Goal: Find specific page/section: Find specific page/section

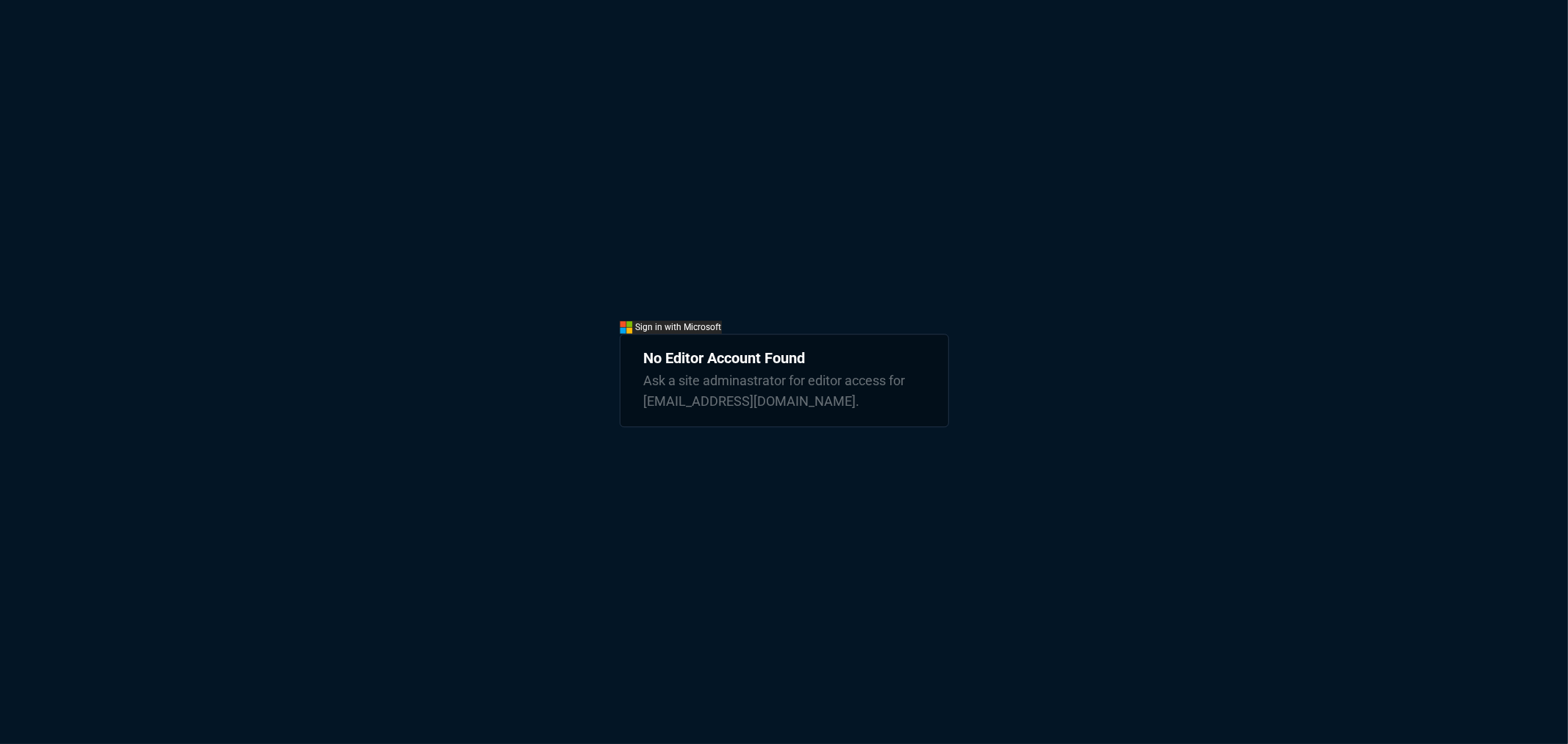
click at [619, 313] on div "Sign in with Microsoft No Editor Account Found Ask a site adminastrator for edi…" at bounding box center [784, 372] width 1568 height 744
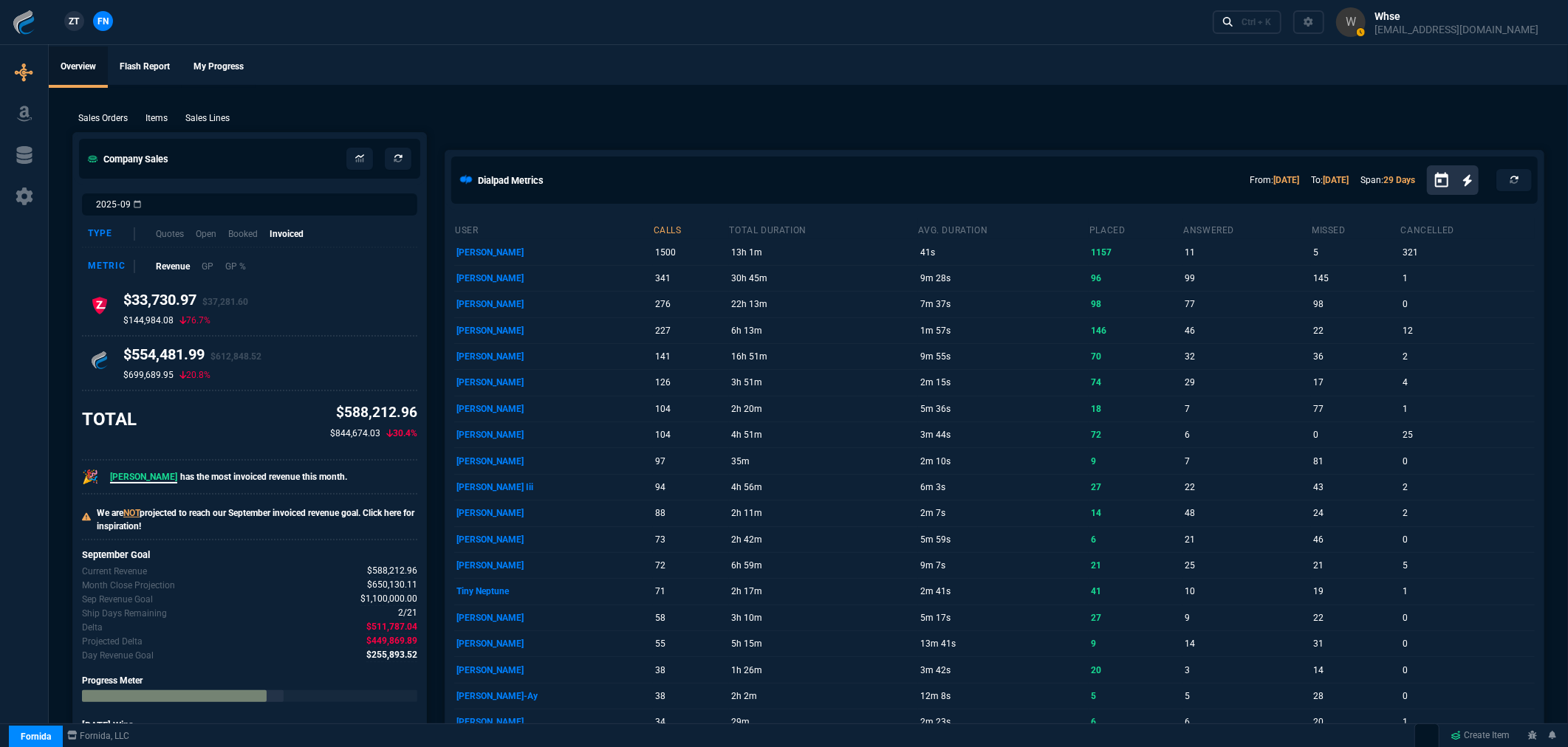
click at [189, 116] on p "Sales Lines" at bounding box center [207, 118] width 44 height 13
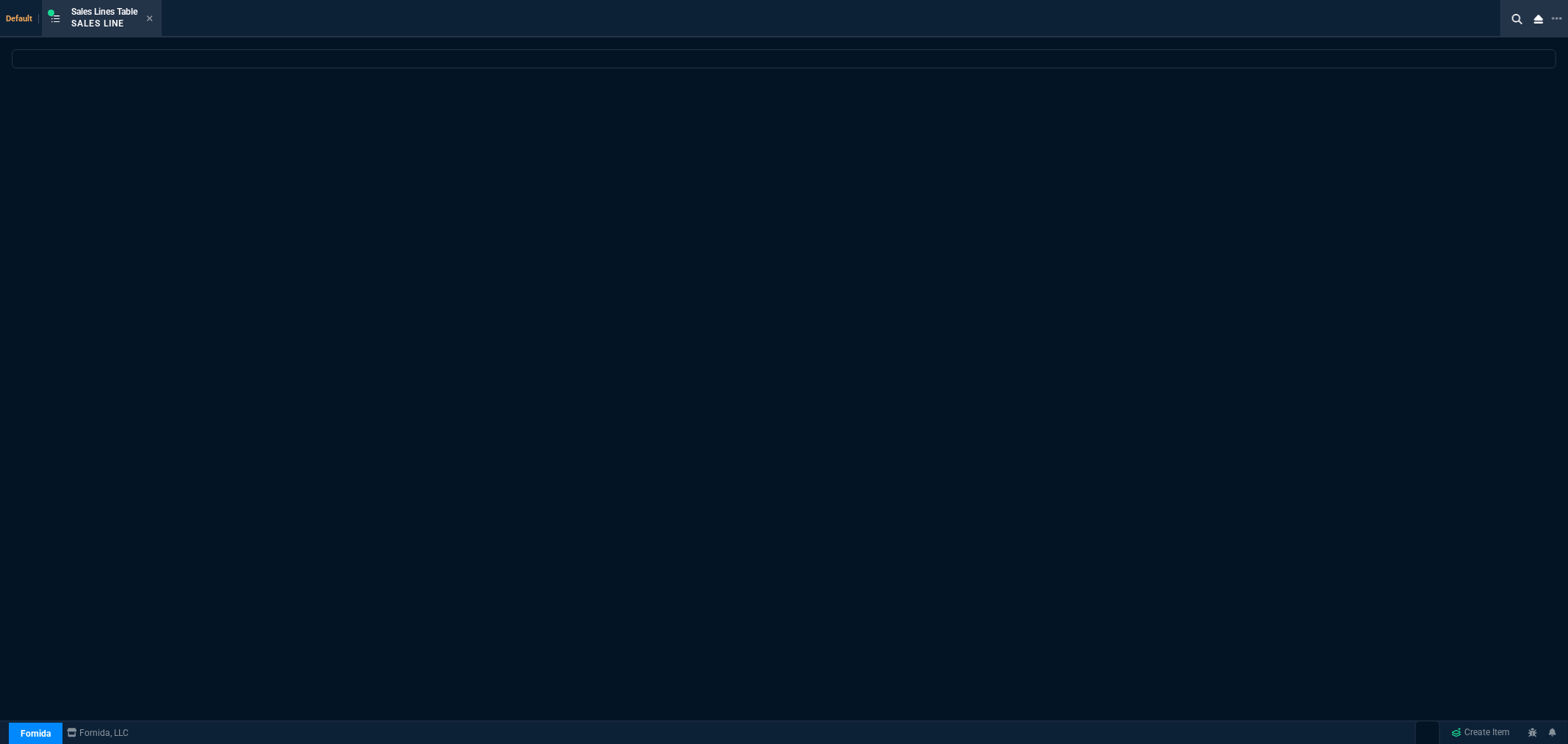
click at [151, 16] on icon at bounding box center [149, 19] width 7 height 9
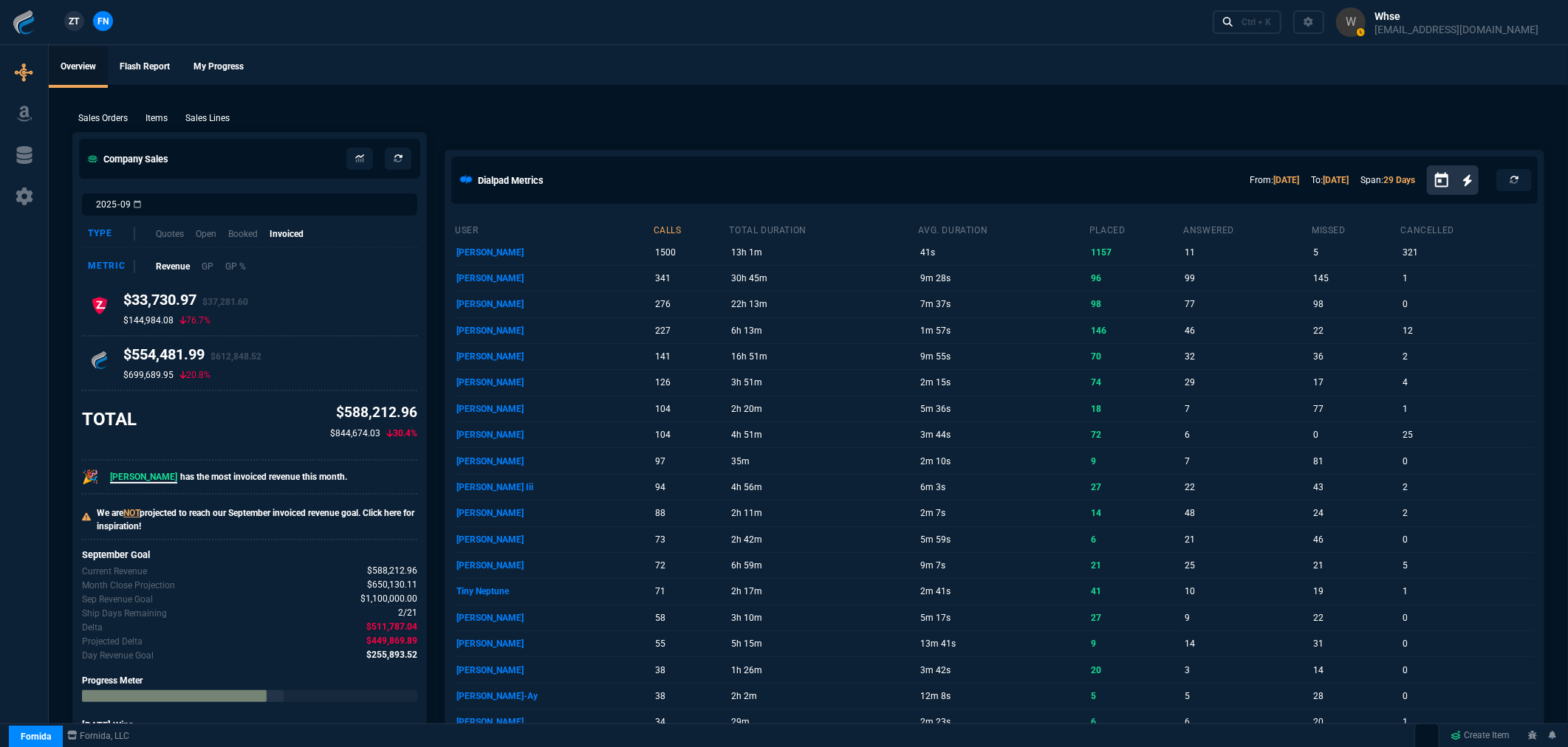
click at [430, 43] on div "ZT FN Ctrl + K" at bounding box center [784, 22] width 1568 height 44
click at [428, 44] on div "ZT FN Ctrl + K" at bounding box center [784, 22] width 1568 height 44
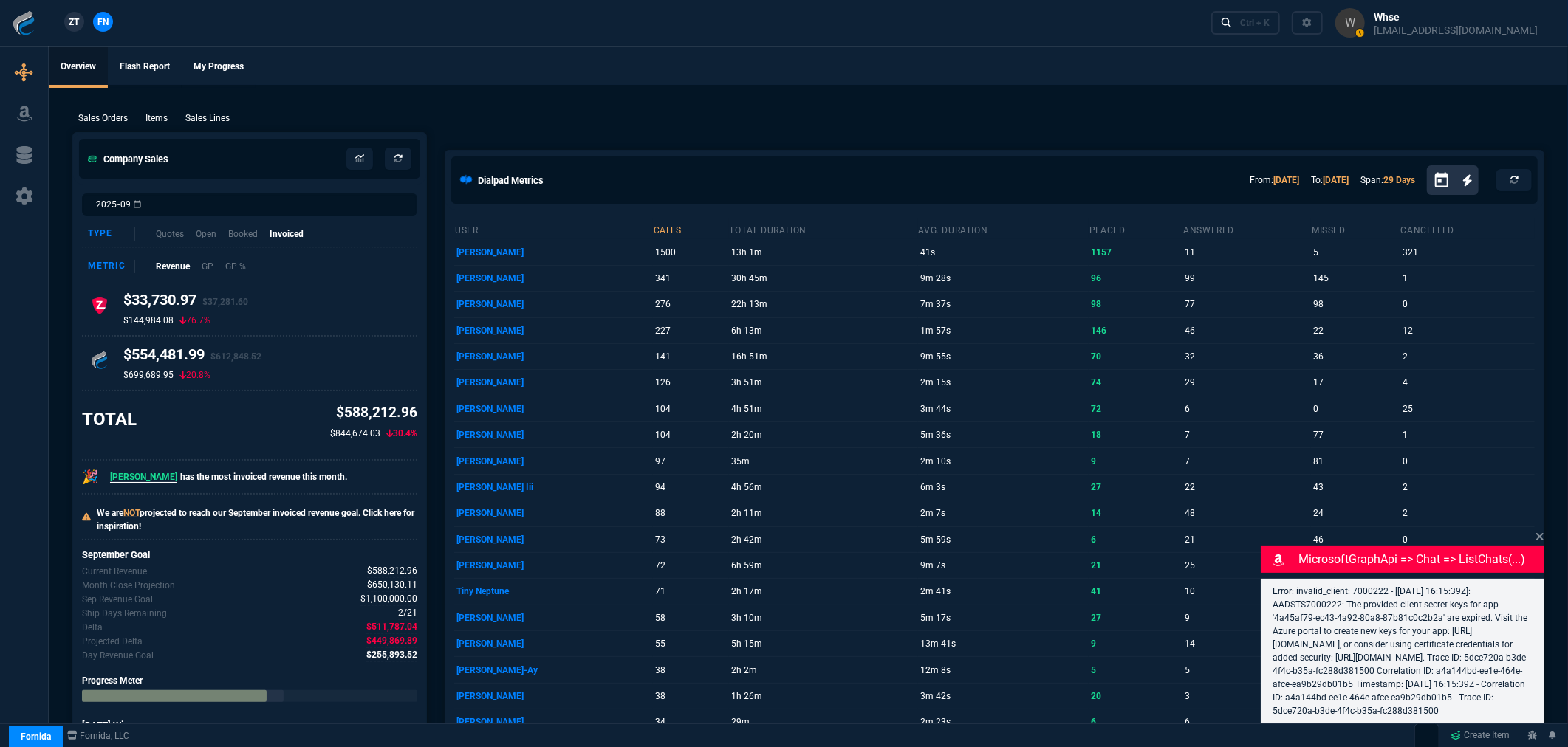
click at [198, 121] on p "Sales Lines" at bounding box center [207, 118] width 44 height 13
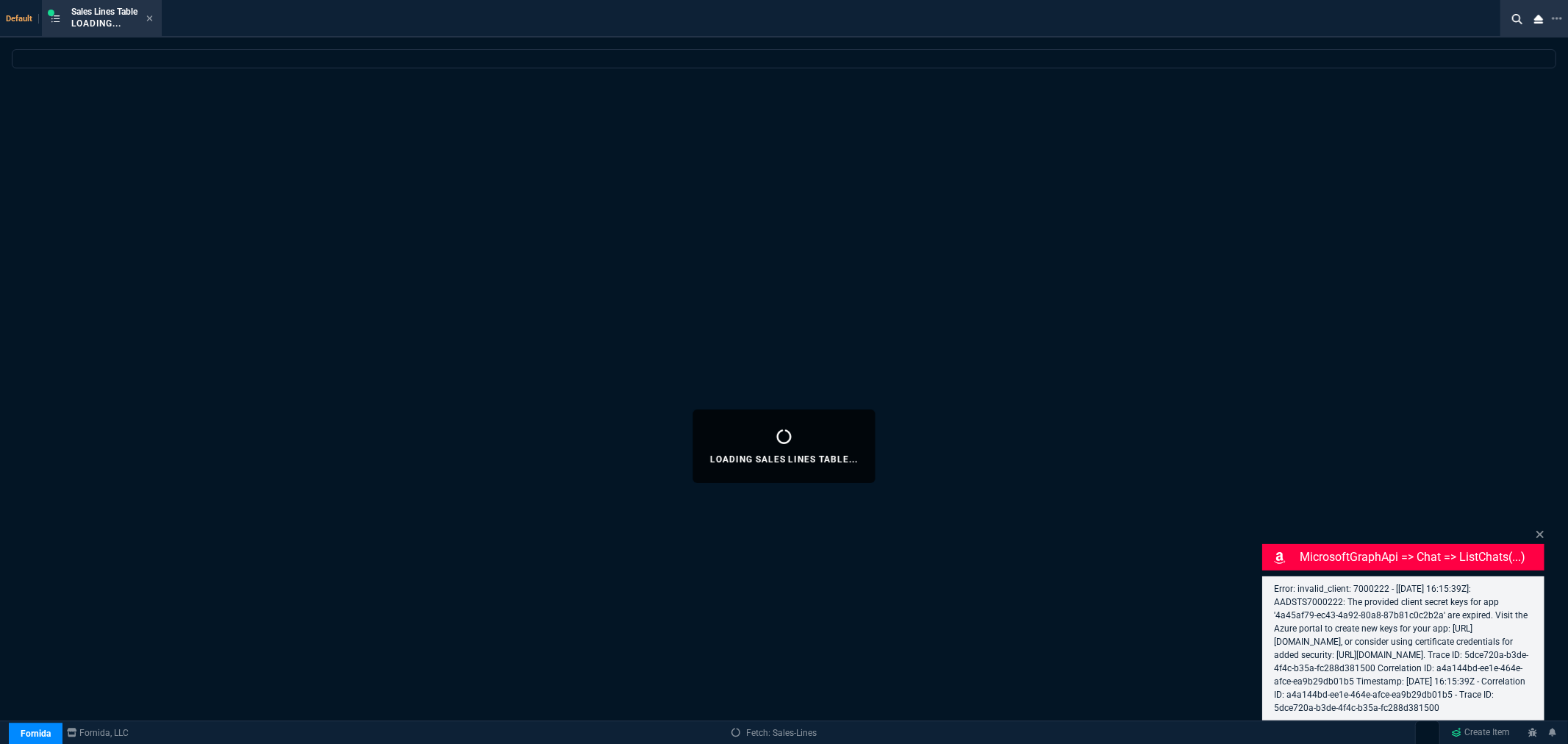
select select
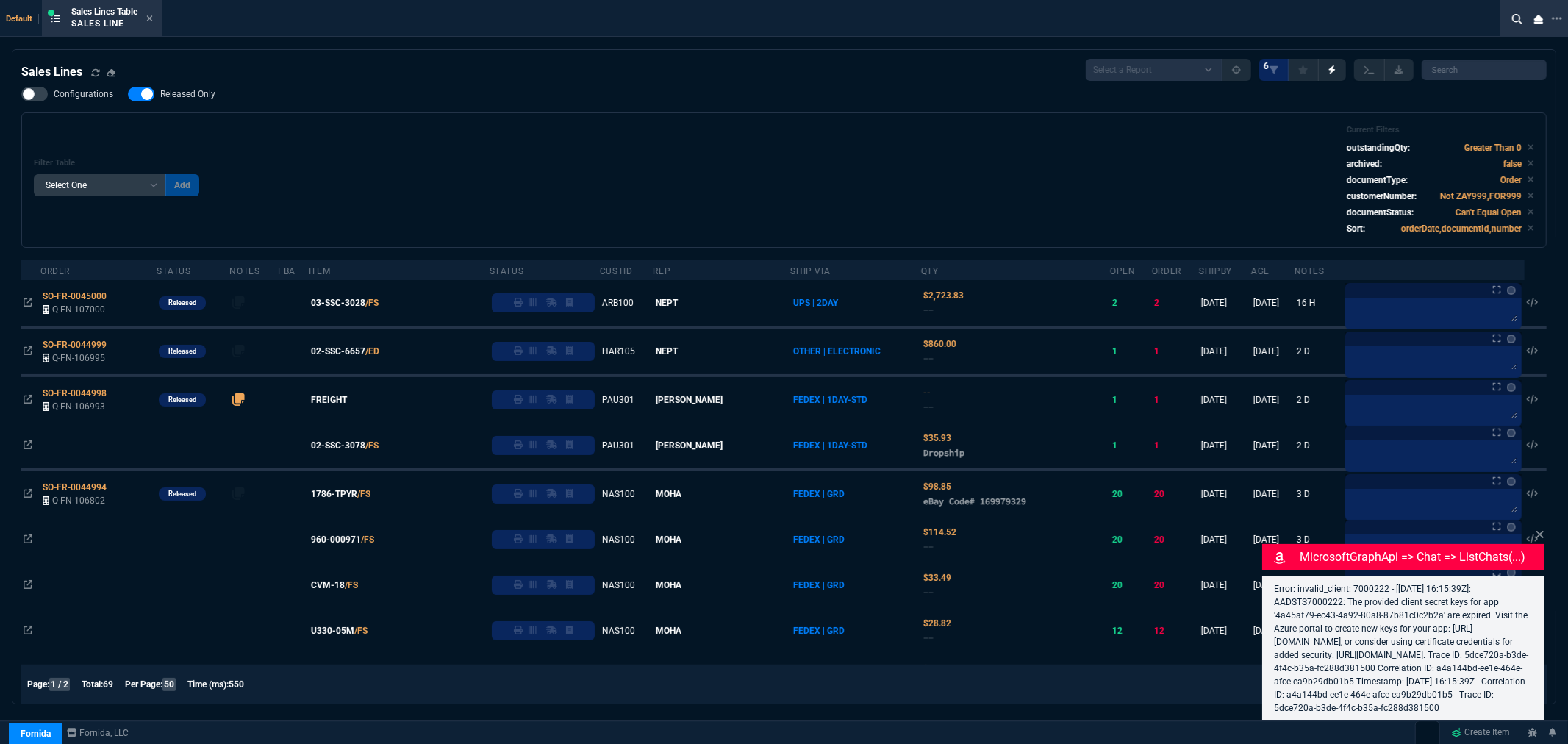
click at [355, 300] on span "03-SSC-3028" at bounding box center [338, 303] width 54 height 13
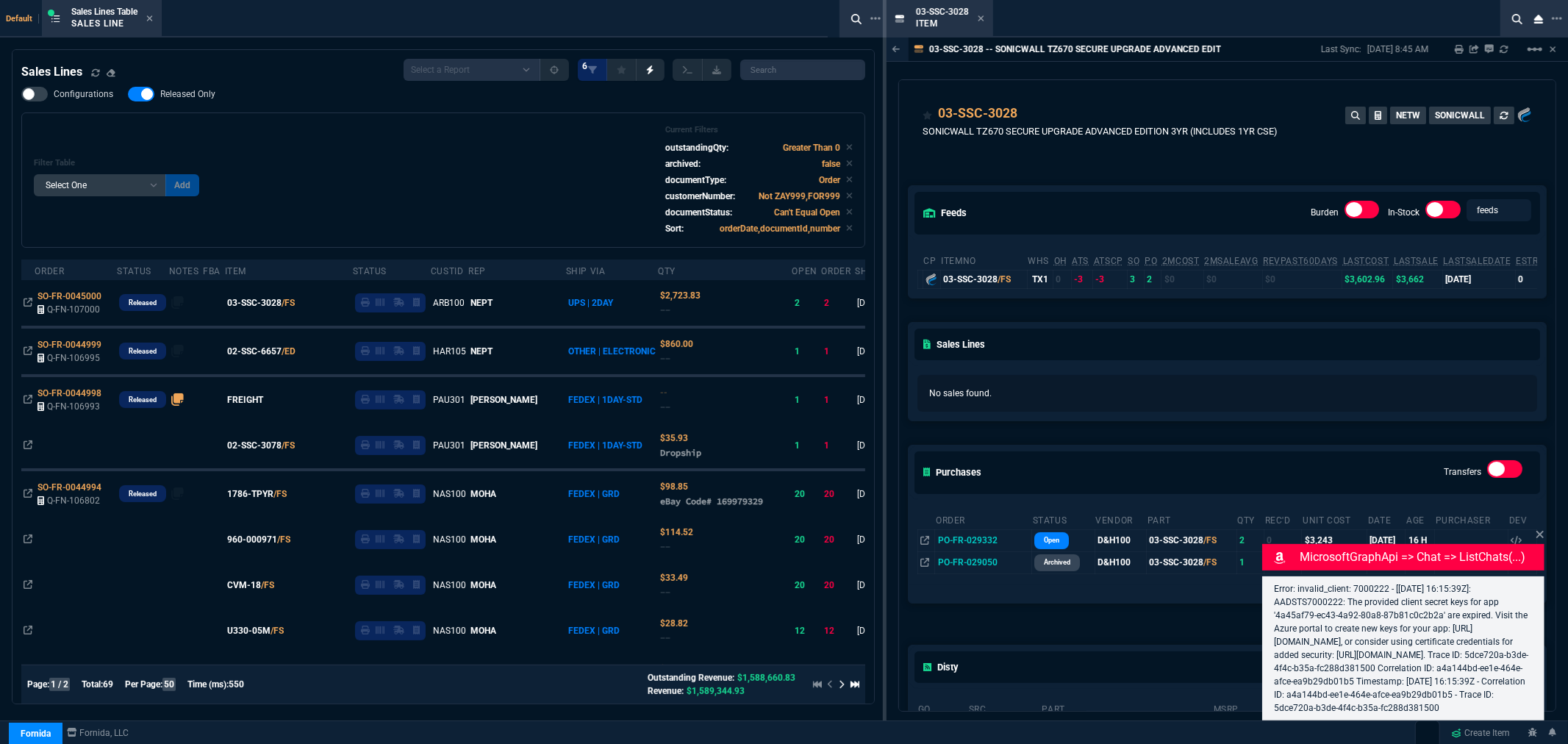
click at [981, 16] on icon at bounding box center [981, 19] width 7 height 9
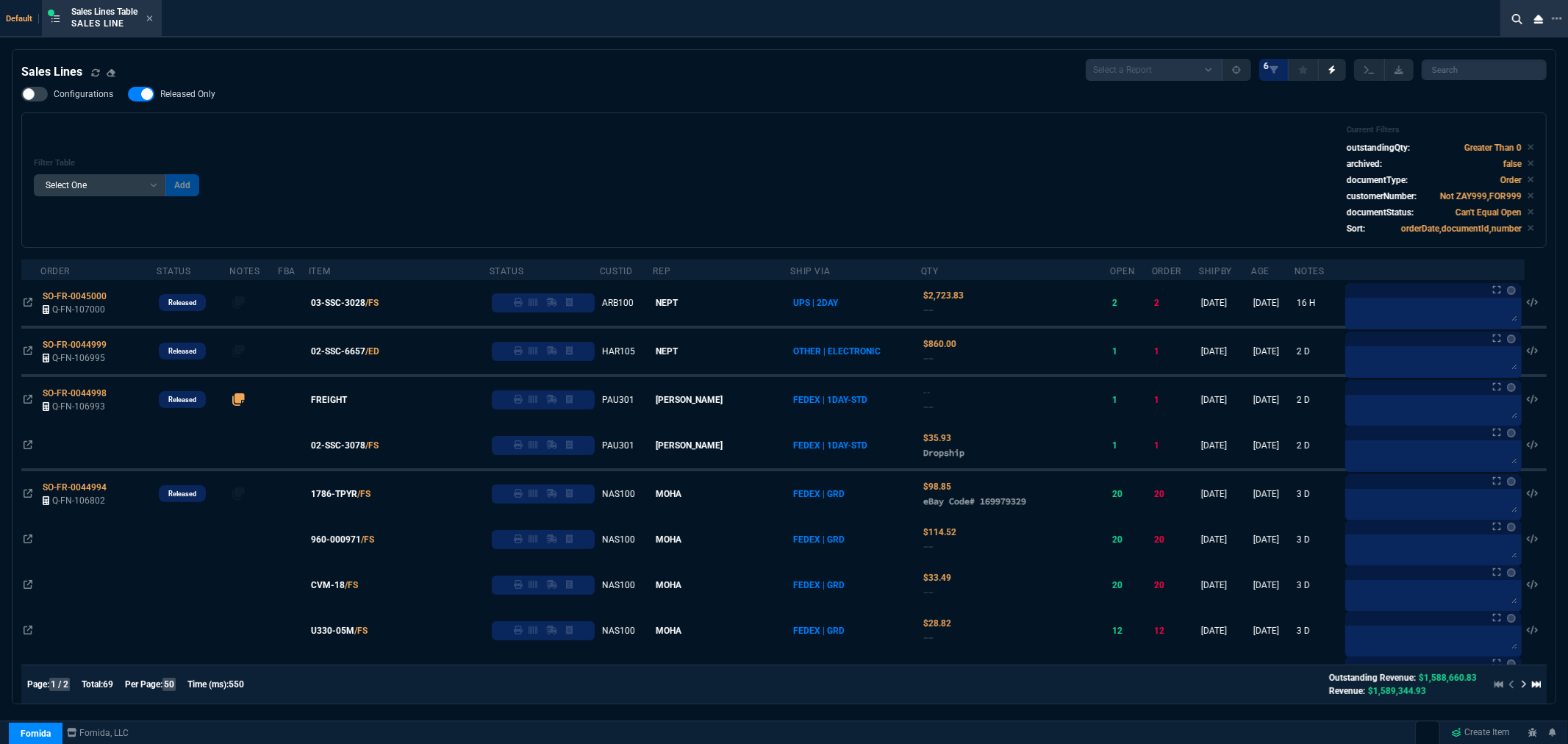
click at [208, 91] on span "Released Only" at bounding box center [188, 94] width 55 height 12
click at [128, 94] on input "Released Only" at bounding box center [127, 94] width 1 height 1
checkbox input "false"
click at [365, 119] on div "Filter Table Select One Add Filter () Age () ATS () Cond (itemVariantCode) Cust…" at bounding box center [784, 180] width 1526 height 136
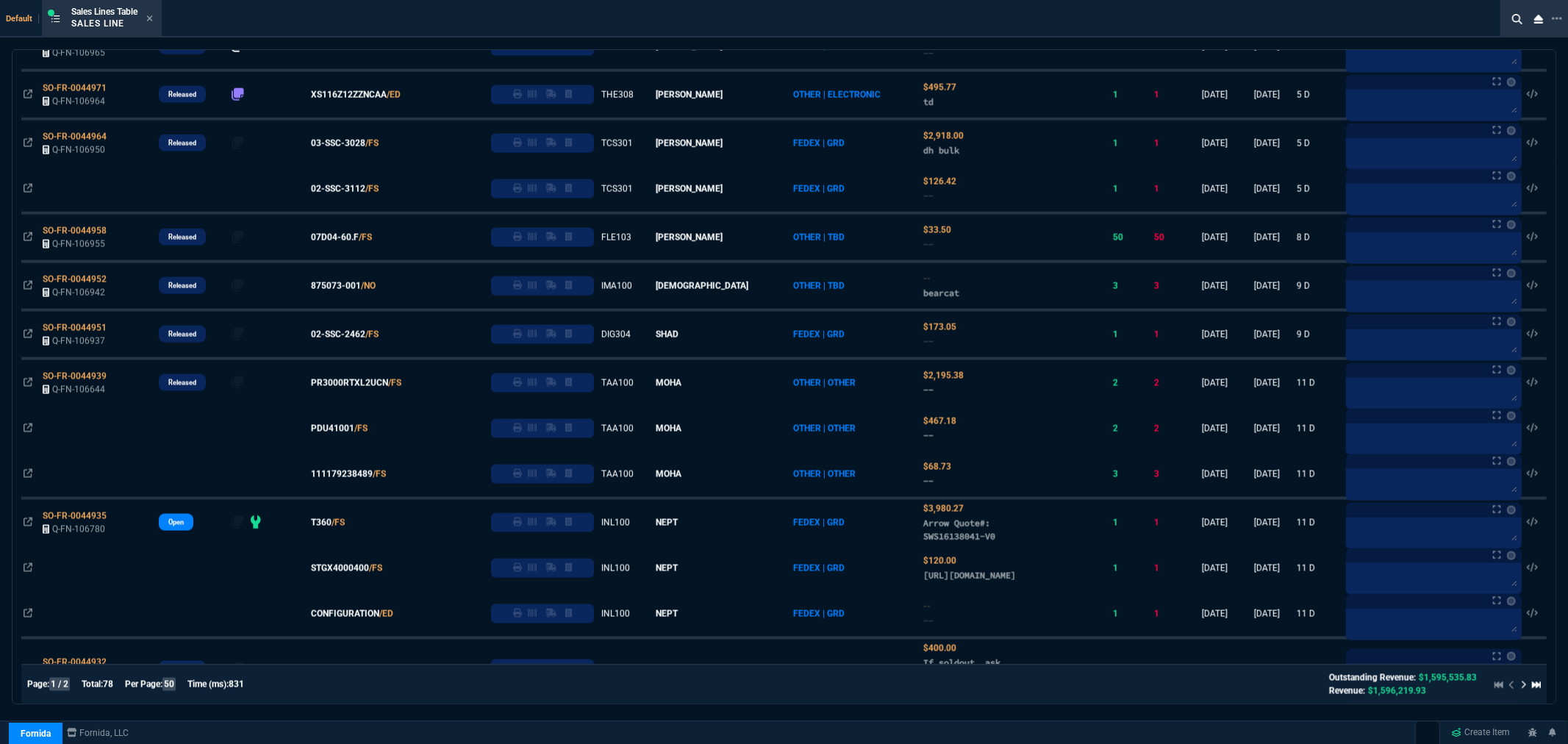
scroll to position [1797, 0]
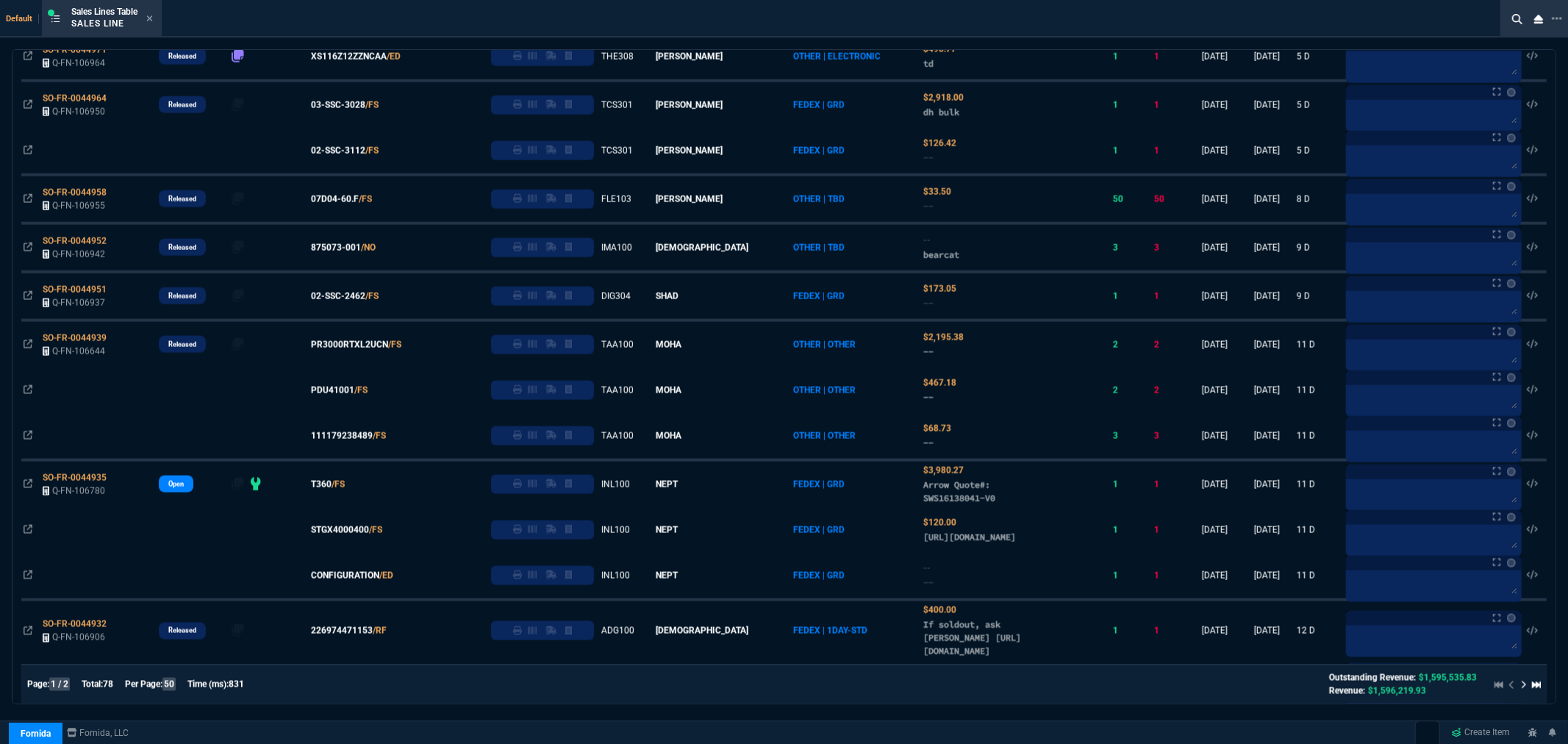
click at [362, 537] on span "STGX4000400" at bounding box center [340, 530] width 58 height 13
